Goal: Task Accomplishment & Management: Manage account settings

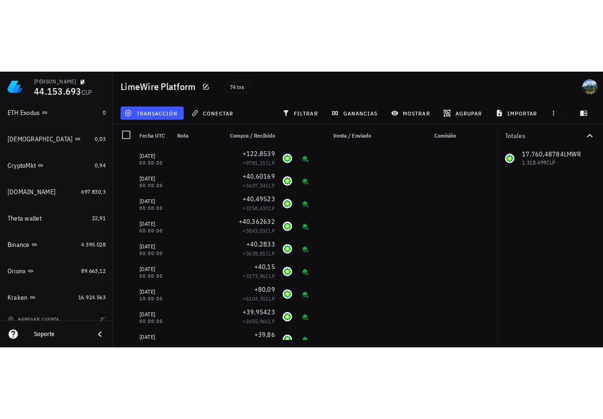
scroll to position [828, 0]
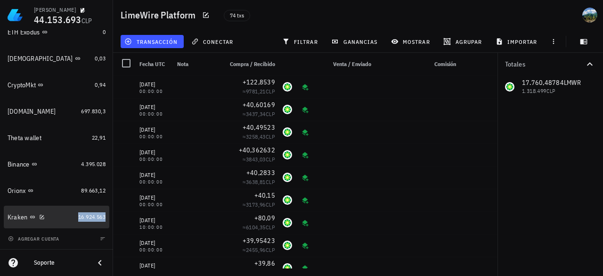
click at [97, 217] on span "16.924.563" at bounding box center [91, 216] width 27 height 7
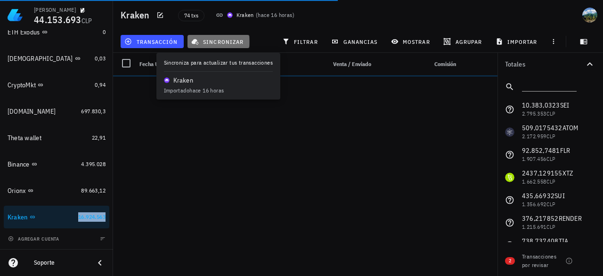
click at [234, 42] on span "sincronizar" at bounding box center [218, 42] width 50 height 8
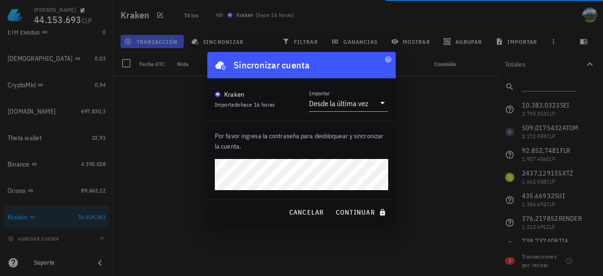
click at [332, 204] on button "continuar" at bounding box center [362, 212] width 60 height 17
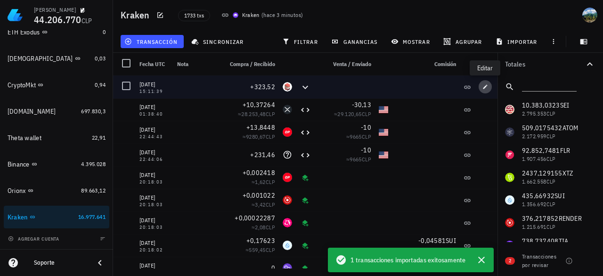
click at [490, 89] on span "button" at bounding box center [485, 87] width 13 height 6
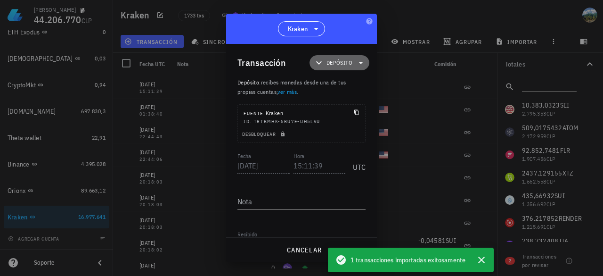
click at [349, 66] on span "Depósito" at bounding box center [339, 62] width 49 height 15
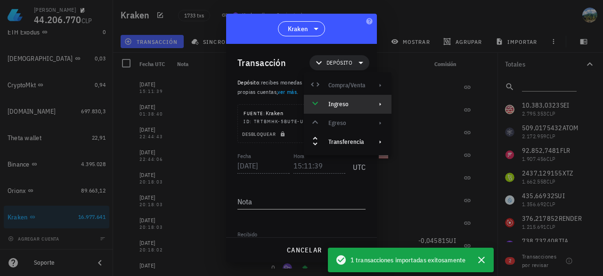
click at [346, 102] on div "Ingreso" at bounding box center [347, 104] width 37 height 8
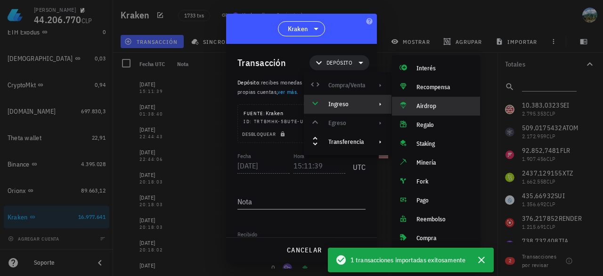
click at [431, 107] on div "Airdrop" at bounding box center [445, 106] width 56 height 8
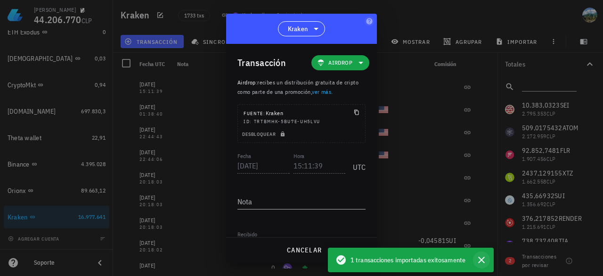
click at [483, 260] on icon "button" at bounding box center [481, 259] width 11 height 11
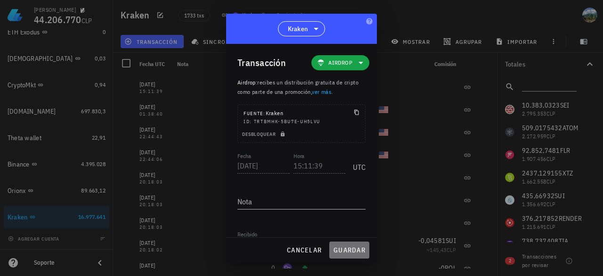
click at [358, 248] on span "guardar" at bounding box center [349, 250] width 33 height 8
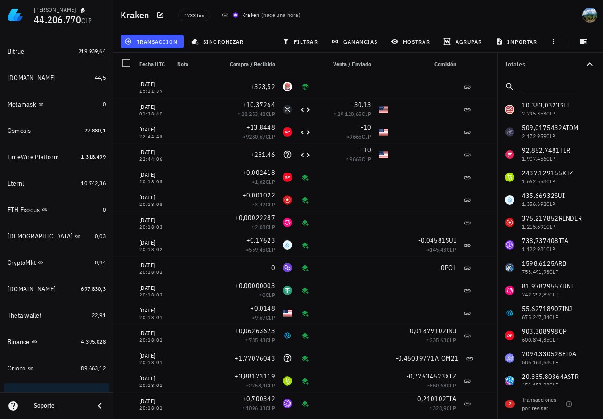
scroll to position [659, 0]
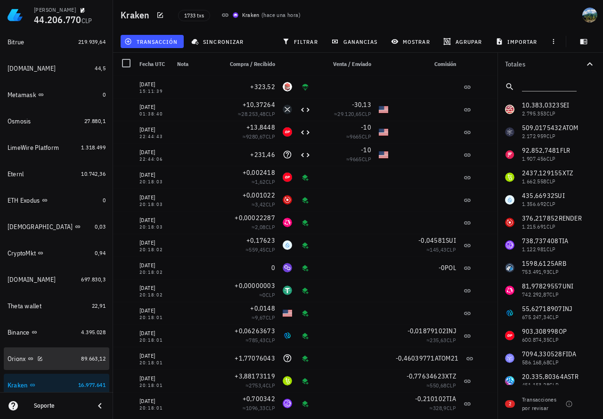
click at [70, 357] on div "Orionx" at bounding box center [43, 358] width 70 height 9
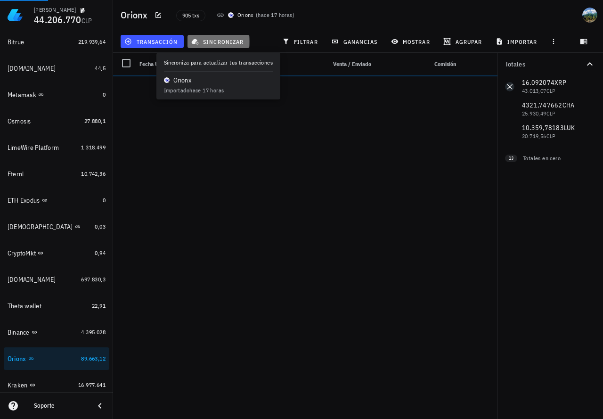
click at [211, 42] on span "sincronizar" at bounding box center [218, 42] width 50 height 8
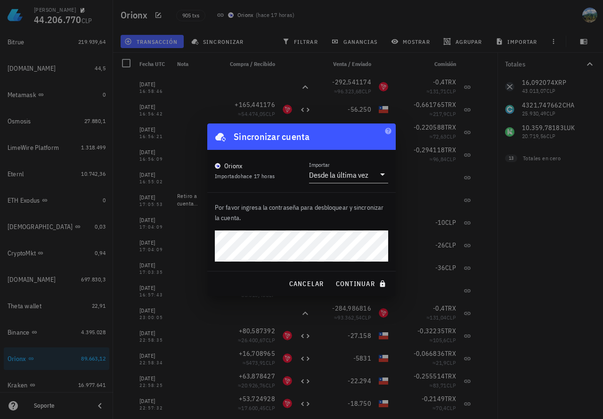
click at [332, 275] on button "continuar" at bounding box center [362, 283] width 60 height 17
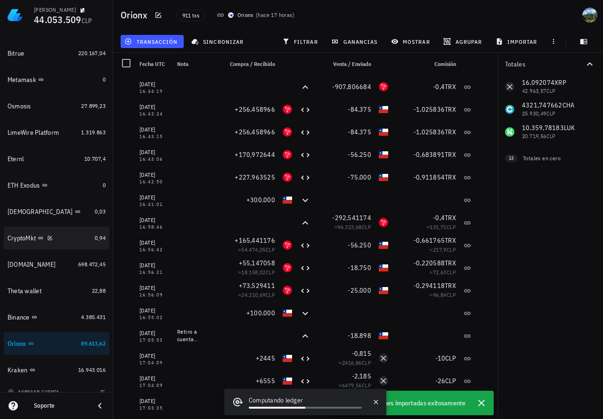
scroll to position [684, 0]
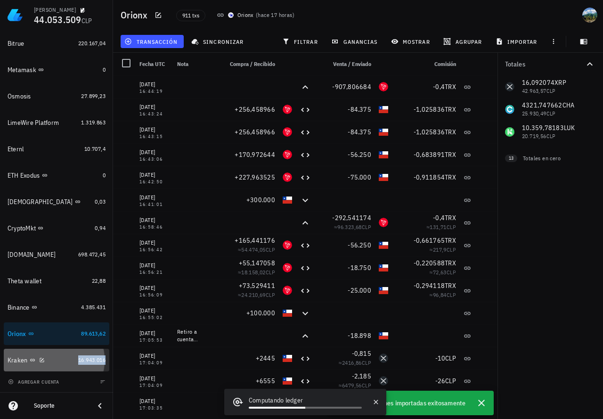
click at [88, 361] on span "16.943.016" at bounding box center [91, 359] width 27 height 7
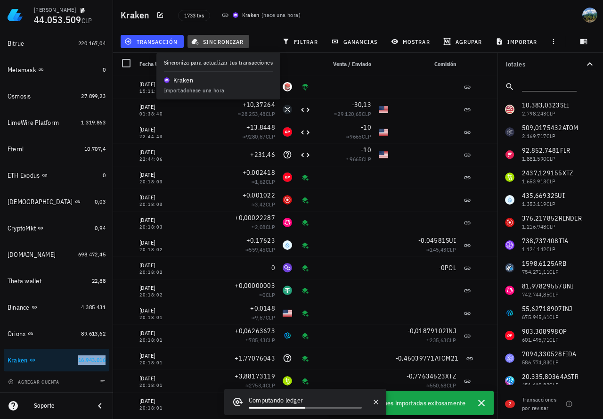
click at [232, 44] on span "sincronizar" at bounding box center [218, 42] width 50 height 8
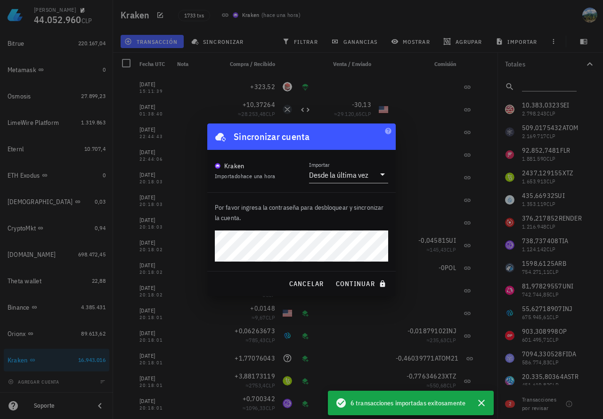
click at [332, 275] on button "continuar" at bounding box center [362, 283] width 60 height 17
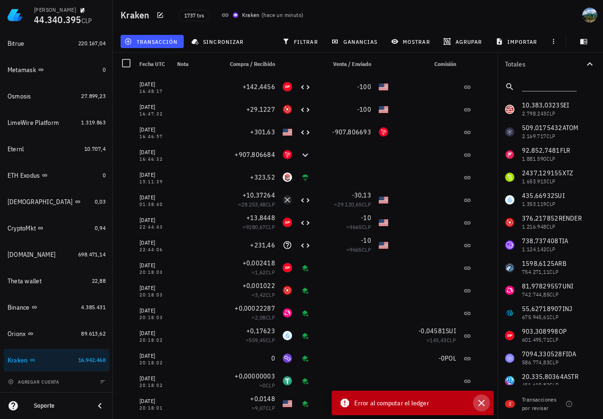
click at [483, 408] on icon "button" at bounding box center [481, 402] width 11 height 11
